Goal: Task Accomplishment & Management: Use online tool/utility

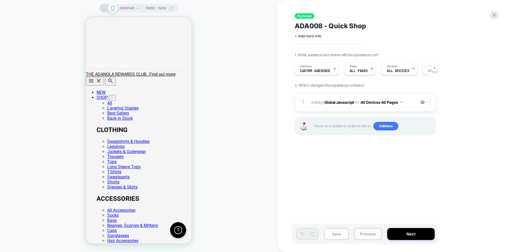
scroll to position [0, 62]
click at [333, 26] on span "ADA008 - Quick Shop" at bounding box center [330, 26] width 71 height 8
click at [442, 37] on div "**********" at bounding box center [392, 29] width 195 height 17
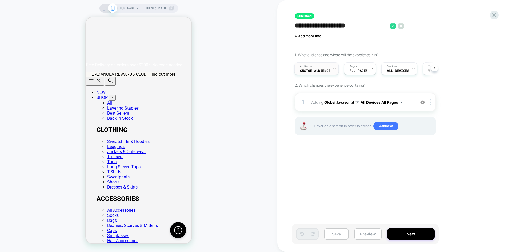
click at [330, 67] on div "Audience Custom Audience" at bounding box center [315, 69] width 41 height 12
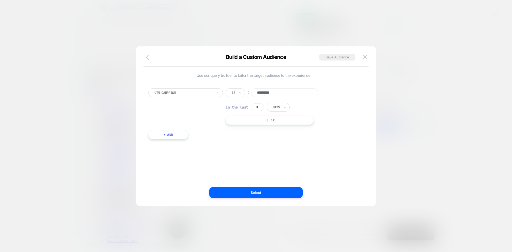
click at [149, 58] on icon "button" at bounding box center [149, 57] width 6 height 6
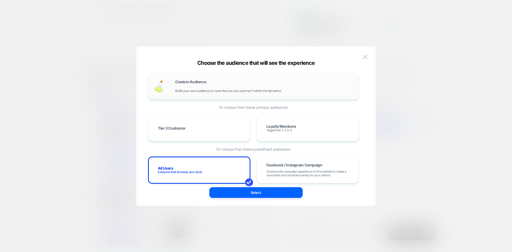
scroll to position [0, 0]
click at [194, 85] on div "Custom Audience Build your own audience in-case the one you want isn't within t…" at bounding box center [264, 86] width 178 height 13
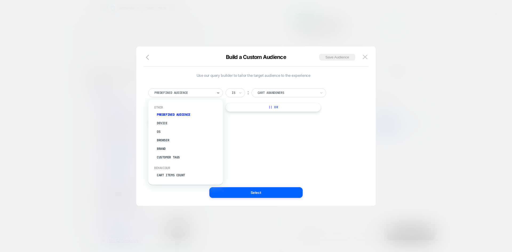
click at [183, 93] on div at bounding box center [183, 92] width 59 height 5
click at [175, 167] on div "UTM Campaign" at bounding box center [188, 167] width 69 height 9
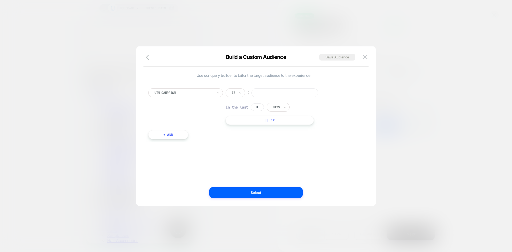
click at [272, 92] on input at bounding box center [284, 92] width 67 height 9
click at [365, 59] on img at bounding box center [365, 57] width 5 height 5
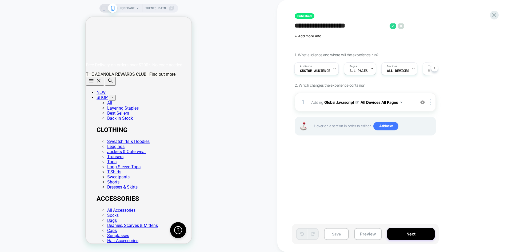
scroll to position [0, 0]
click at [326, 70] on span "Custom Audience" at bounding box center [315, 71] width 30 height 4
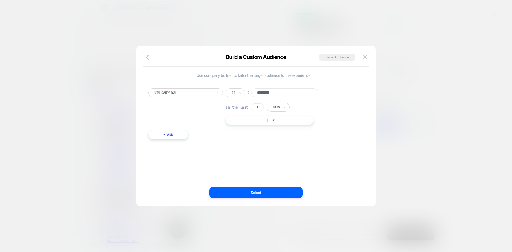
scroll to position [0, 106]
click at [464, 89] on div at bounding box center [256, 126] width 512 height 252
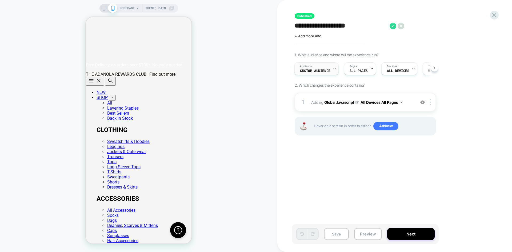
click at [314, 71] on span "Custom Audience" at bounding box center [315, 71] width 30 height 4
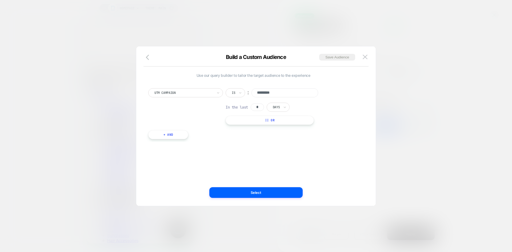
scroll to position [0, 0]
click at [274, 106] on input "text" at bounding box center [274, 107] width 2 height 5
click at [286, 136] on div "Weeks" at bounding box center [290, 139] width 35 height 9
drag, startPoint x: 258, startPoint y: 108, endPoint x: 250, endPoint y: 106, distance: 7.8
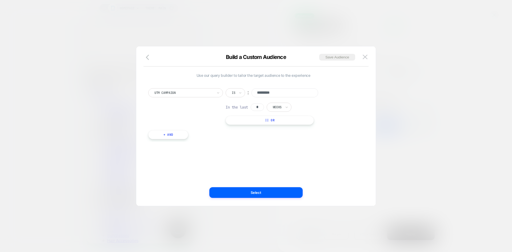
click at [250, 106] on div "In the last * Weeks" at bounding box center [259, 107] width 66 height 9
type input "*"
click at [262, 192] on button "Select" at bounding box center [255, 192] width 93 height 11
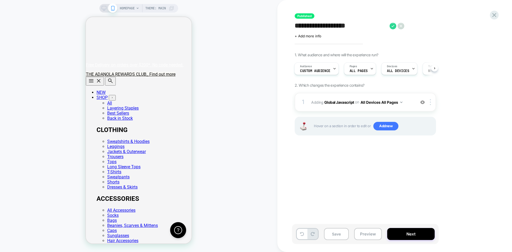
scroll to position [0, 0]
click at [367, 65] on div "Pages ALL PAGES" at bounding box center [358, 69] width 29 height 12
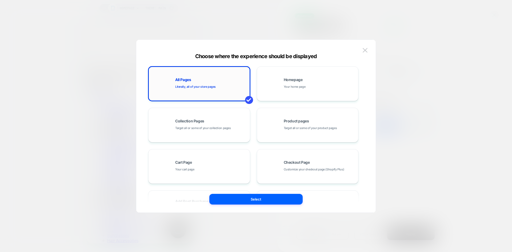
scroll to position [0, 106]
click at [434, 91] on div at bounding box center [256, 126] width 512 height 252
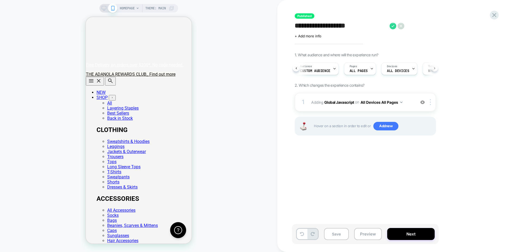
click at [433, 69] on button at bounding box center [434, 68] width 7 height 7
click at [402, 70] on span "When [data-id="quick-add"] appears" at bounding box center [393, 71] width 37 height 4
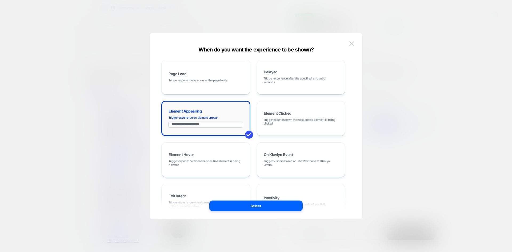
scroll to position [0, 106]
drag, startPoint x: 214, startPoint y: 125, endPoint x: 165, endPoint y: 125, distance: 49.3
click at [165, 125] on div "**********" at bounding box center [206, 118] width 83 height 29
click at [351, 41] on img at bounding box center [351, 43] width 5 height 5
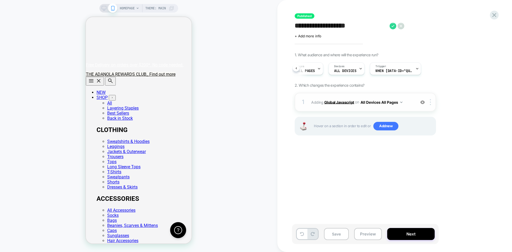
click at [345, 101] on b "Global Javascript" at bounding box center [339, 102] width 30 height 5
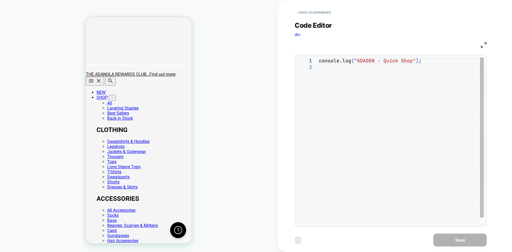
click at [340, 70] on div "console.log ( "ADA008 - Quick Shop" ) ;" at bounding box center [401, 144] width 165 height 173
click at [356, 112] on div "console.log ( "ADA008 - Quick Shop" ) ;" at bounding box center [401, 144] width 165 height 173
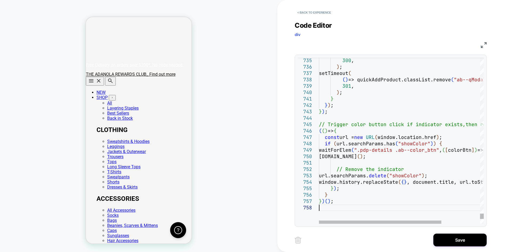
scroll to position [0, 4]
type textarea "**********"
click at [461, 238] on button "Save" at bounding box center [459, 240] width 53 height 13
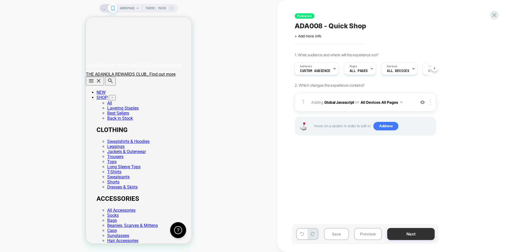
click at [413, 235] on button "Next" at bounding box center [410, 234] width 47 height 12
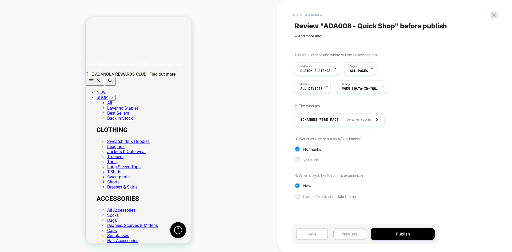
scroll to position [0, 106]
click at [412, 237] on button "Publish" at bounding box center [403, 234] width 64 height 12
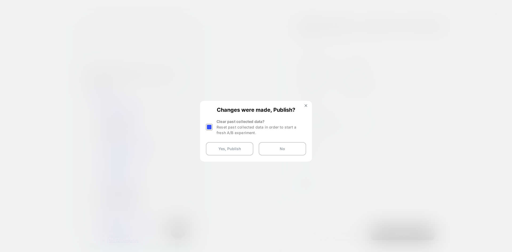
scroll to position [0, 2]
click at [209, 127] on div at bounding box center [209, 127] width 7 height 7
click at [223, 150] on button "Yes, Publish" at bounding box center [229, 148] width 47 height 13
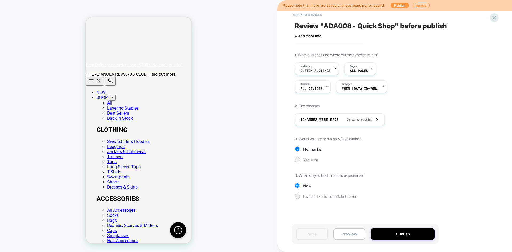
scroll to position [0, 102]
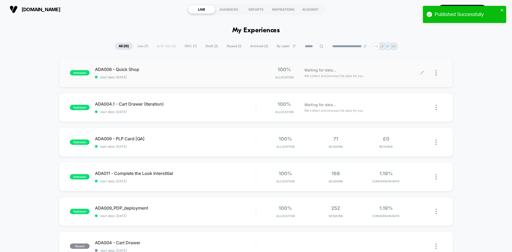
click at [423, 72] on icon at bounding box center [421, 72] width 3 height 3
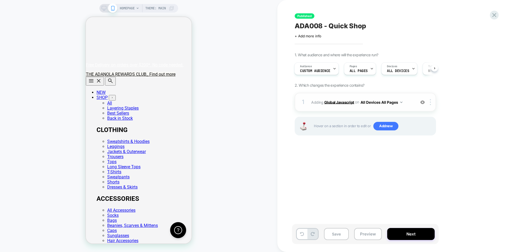
click at [338, 102] on b "Global Javascript" at bounding box center [339, 102] width 30 height 5
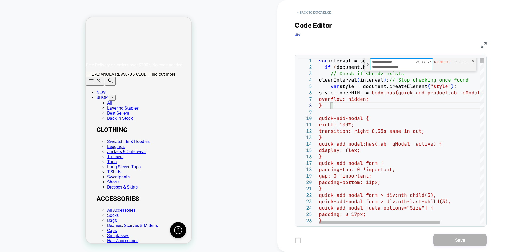
scroll to position [0, 106]
paste textarea "Find"
type textarea "**********"
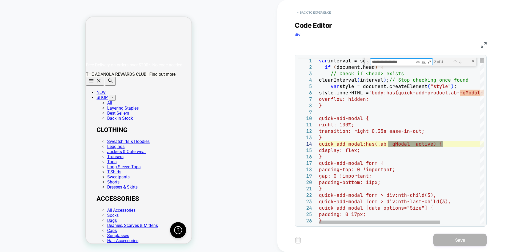
scroll to position [0, 0]
type textarea "**********"
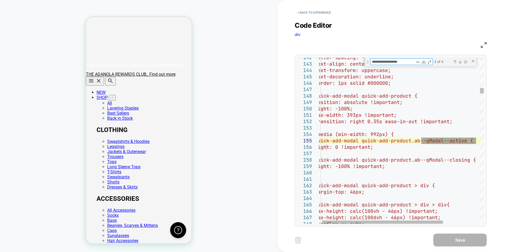
scroll to position [0, 106]
type textarea "**********"
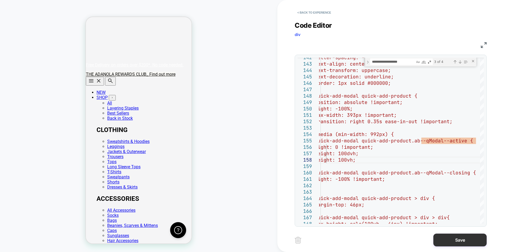
type textarea "**********"
click at [452, 235] on button "Save" at bounding box center [459, 240] width 53 height 13
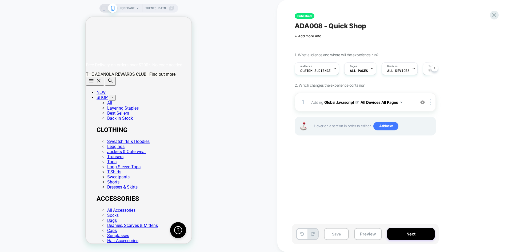
scroll to position [0, 0]
click at [405, 228] on button "Next" at bounding box center [410, 234] width 47 height 12
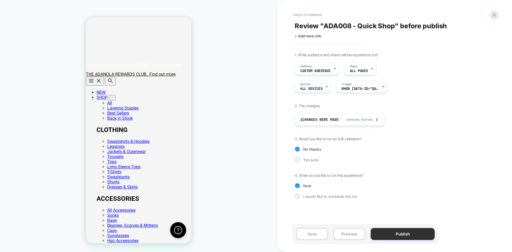
click at [408, 233] on button "Publish" at bounding box center [403, 234] width 64 height 12
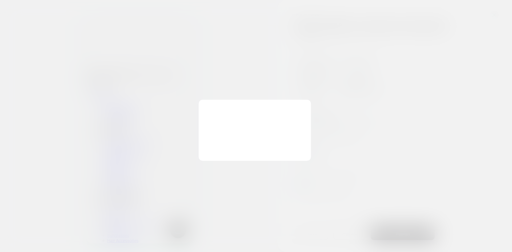
scroll to position [0, 0]
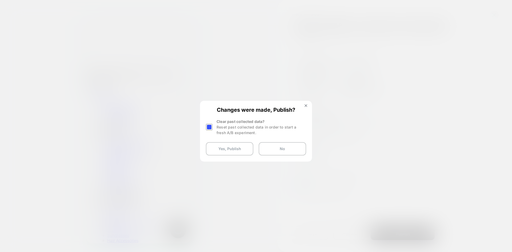
click at [206, 127] on div at bounding box center [209, 127] width 7 height 7
click at [220, 145] on button "Yes, Publish" at bounding box center [229, 148] width 47 height 13
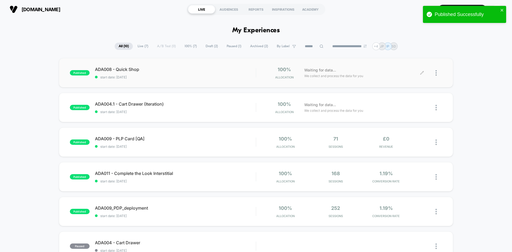
click at [435, 72] on div at bounding box center [432, 73] width 20 height 13
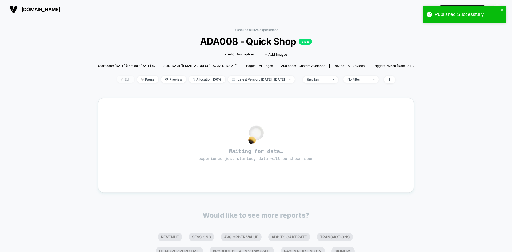
click at [119, 79] on span "Edit" at bounding box center [126, 79] width 18 height 7
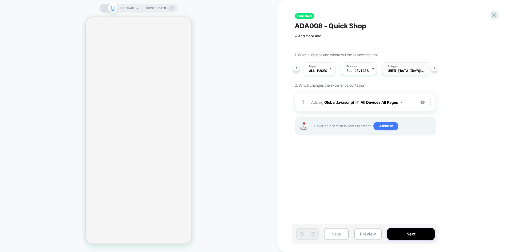
scroll to position [0, 48]
click at [412, 69] on div "Trigger When [data-id="quick-add"] appears" at bounding box center [399, 69] width 48 height 12
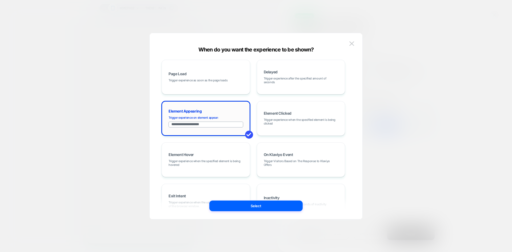
click at [220, 125] on input "**********" at bounding box center [206, 125] width 75 height 6
paste input "**********"
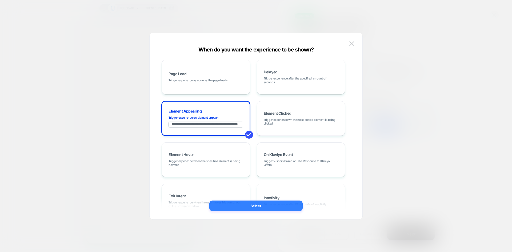
type input "**********"
click at [258, 207] on button "Select" at bounding box center [255, 206] width 93 height 11
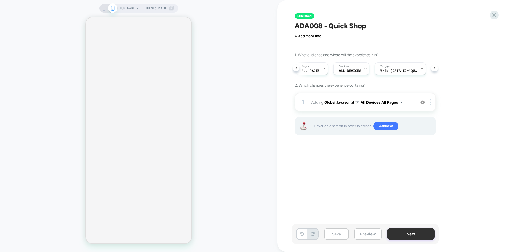
click at [408, 230] on button "Next" at bounding box center [410, 234] width 47 height 12
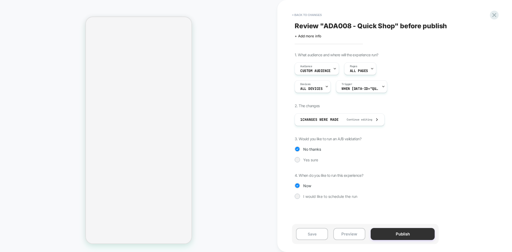
click at [404, 234] on button "Publish" at bounding box center [403, 234] width 64 height 12
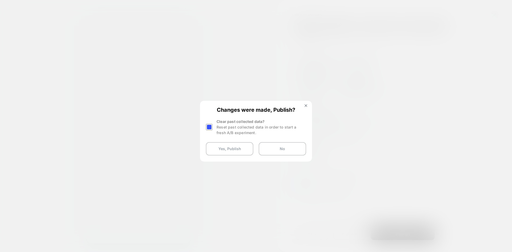
click at [209, 127] on div at bounding box center [209, 127] width 7 height 7
click at [223, 146] on button "Yes, Publish" at bounding box center [229, 148] width 47 height 13
